Goal: Task Accomplishment & Management: Manage account settings

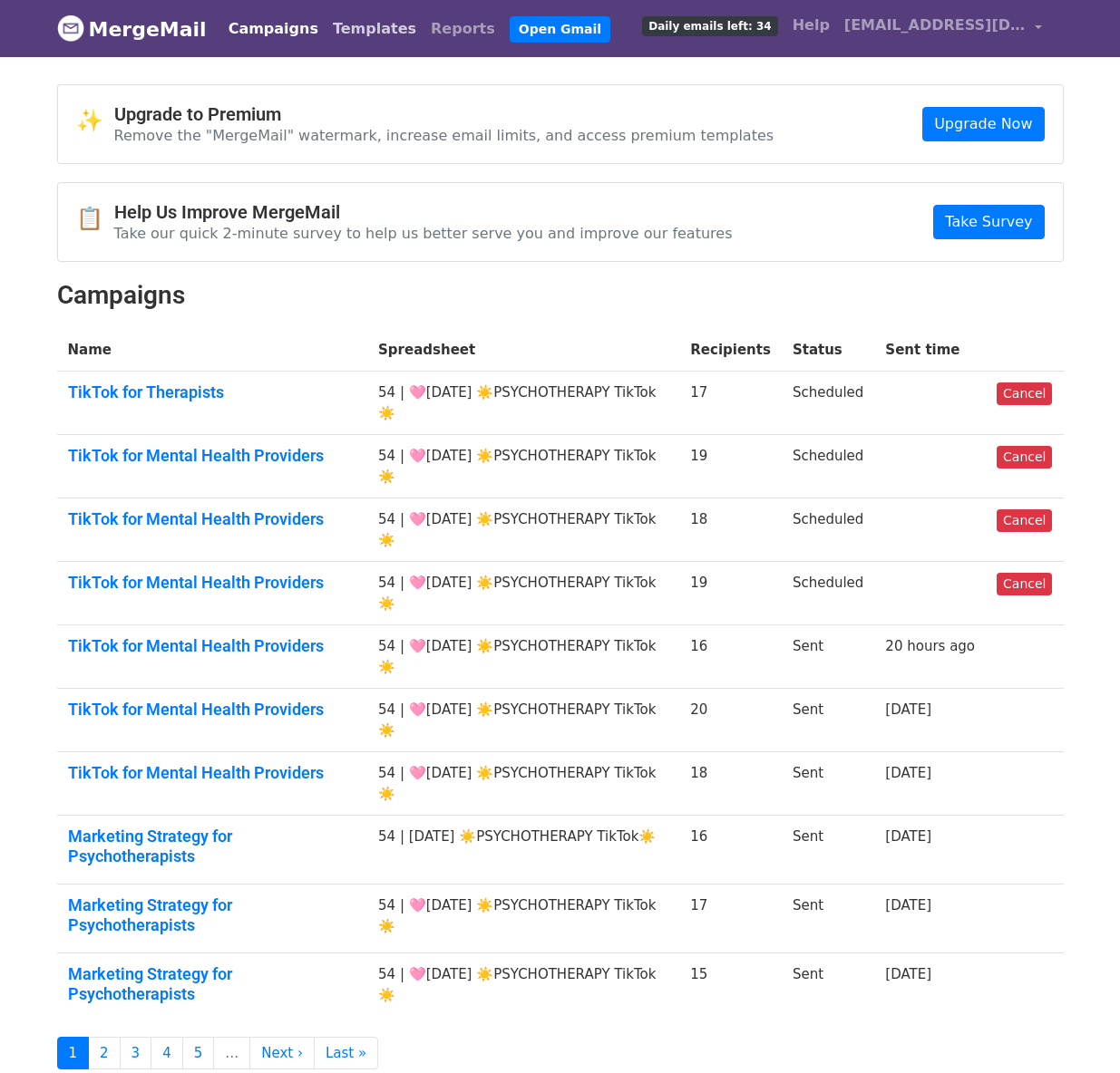
click at [352, 31] on link "Templates" at bounding box center [374, 28] width 98 height 36
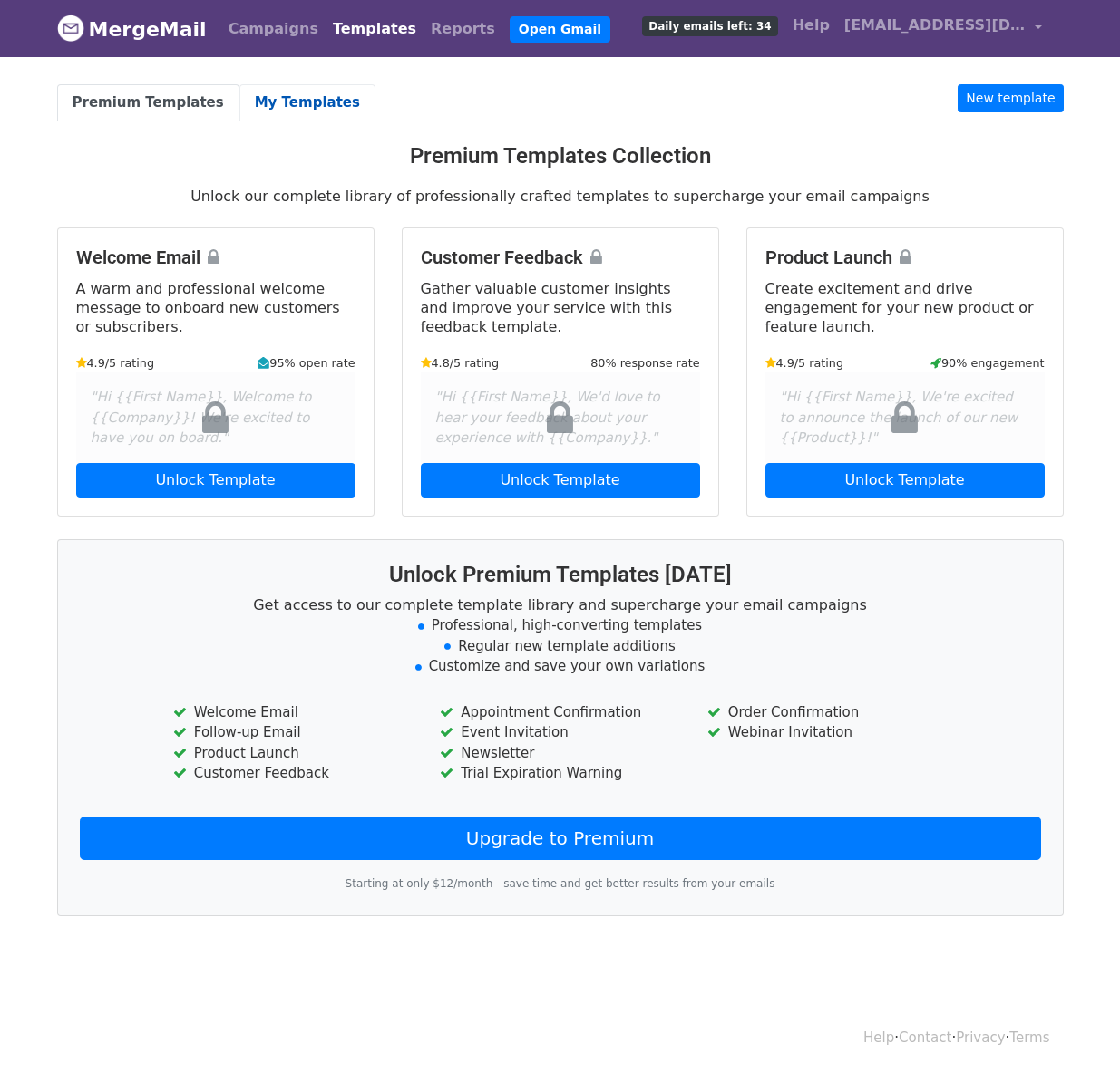
drag, startPoint x: 290, startPoint y: 101, endPoint x: 300, endPoint y: 100, distance: 10.0
click at [290, 101] on link "My Templates" at bounding box center [308, 103] width 136 height 37
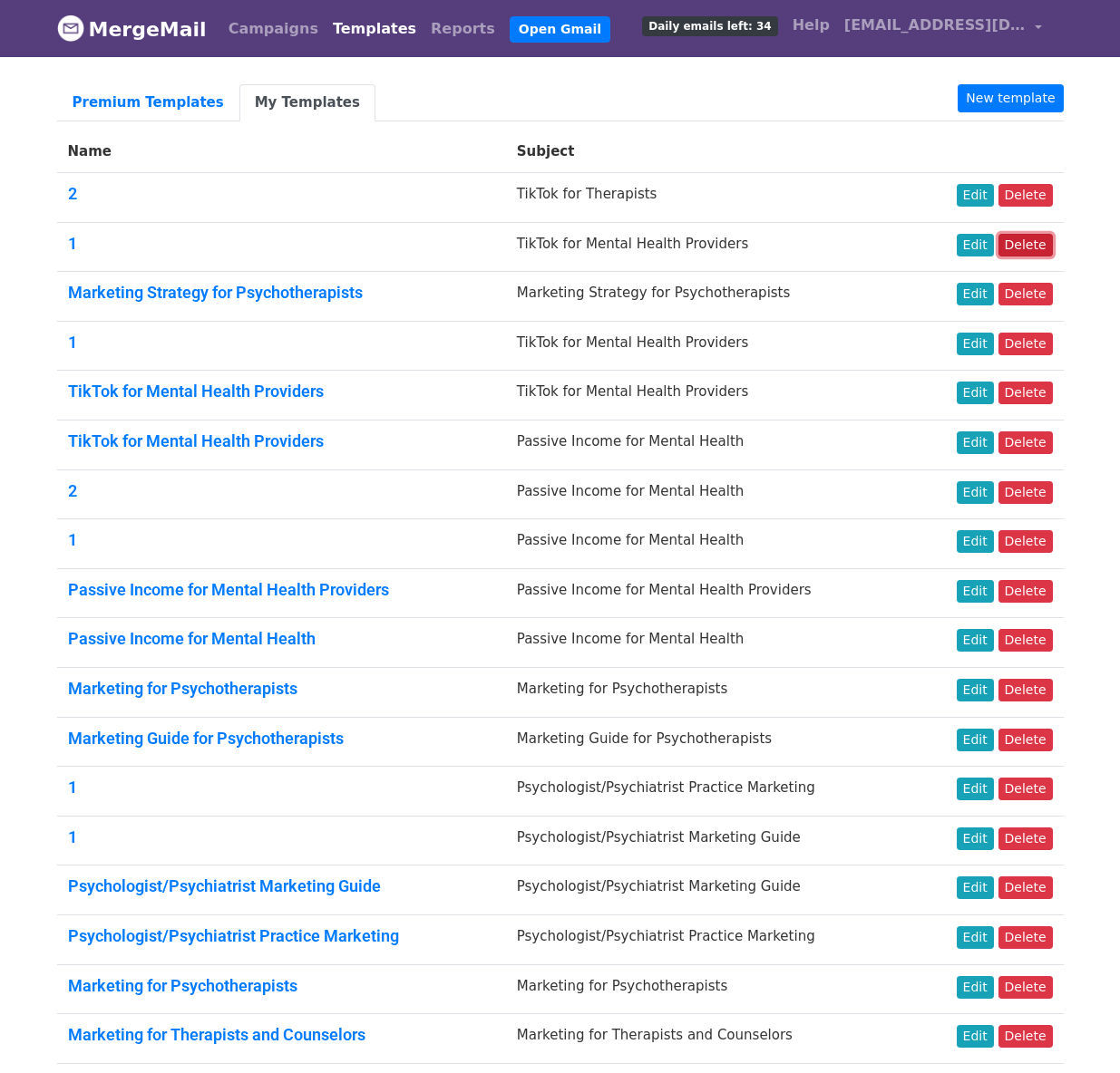
click at [1012, 235] on link "Delete" at bounding box center [1026, 244] width 54 height 22
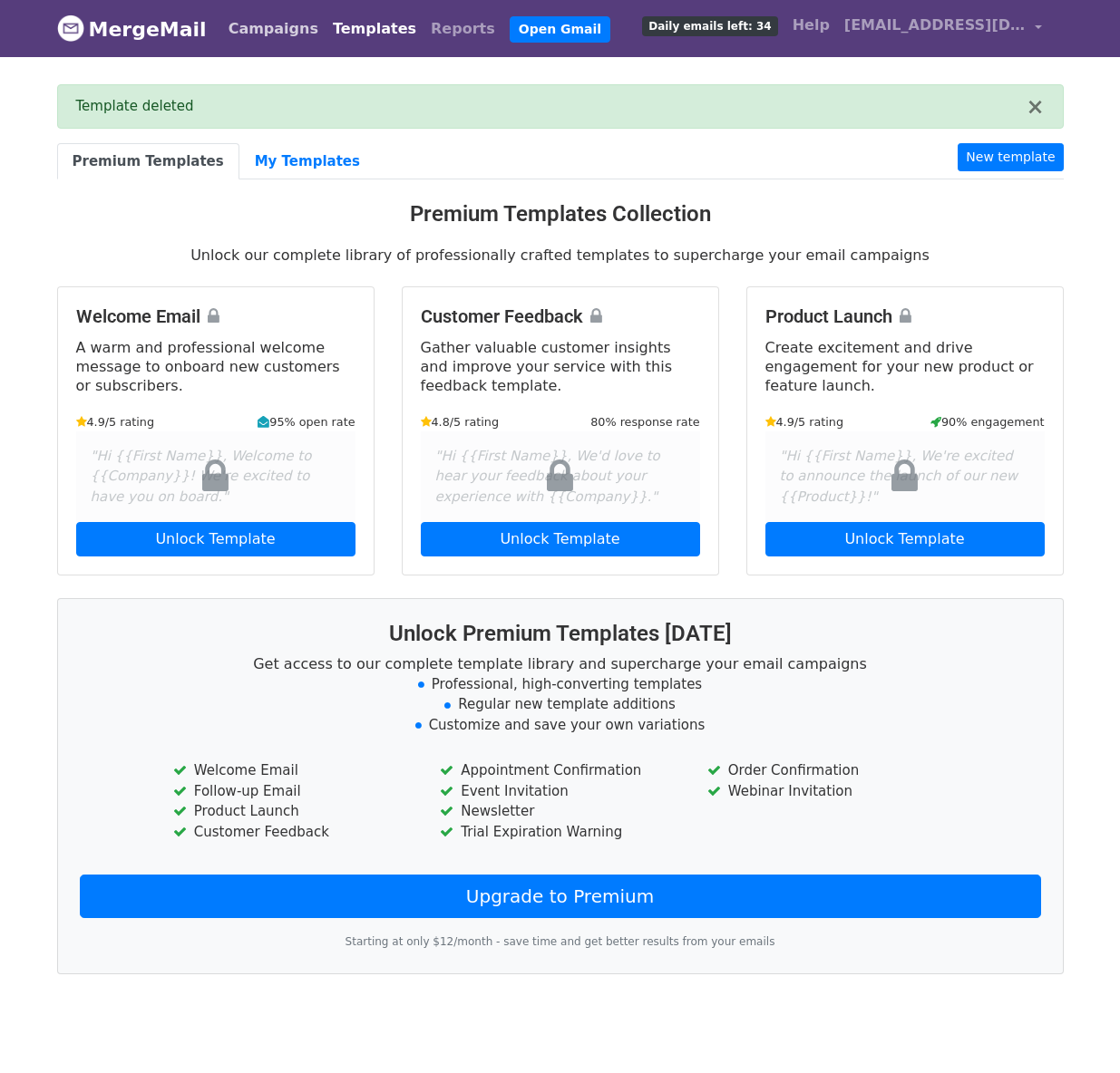
click at [255, 35] on link "Campaigns" at bounding box center [273, 28] width 104 height 36
